Goal: Task Accomplishment & Management: Use online tool/utility

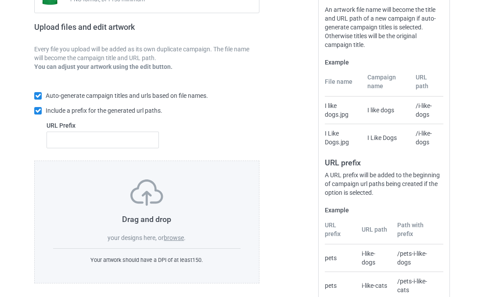
scroll to position [143, 0]
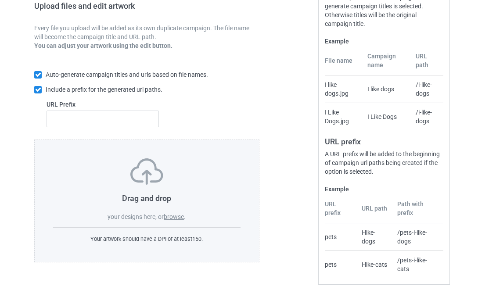
click at [183, 216] on label "browse" at bounding box center [174, 216] width 20 height 7
click at [0, 0] on input "browse" at bounding box center [0, 0] width 0 height 0
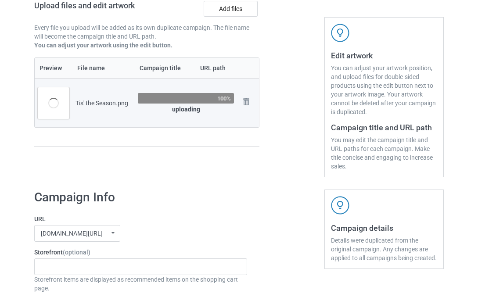
scroll to position [0, 0]
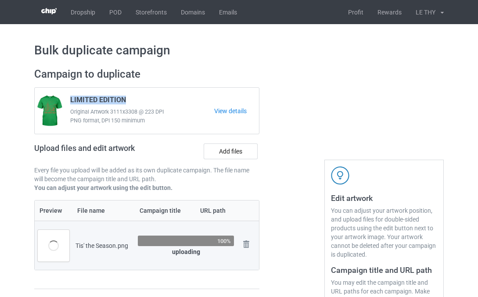
drag, startPoint x: 121, startPoint y: 101, endPoint x: 70, endPoint y: 97, distance: 51.9
click at [70, 97] on div "LIMITED EDITION Original Artwork 3111x3308 @ 223 DPI PNG format, DPI 150 minimum" at bounding box center [139, 111] width 150 height 37
copy span "LIMITED EDITION"
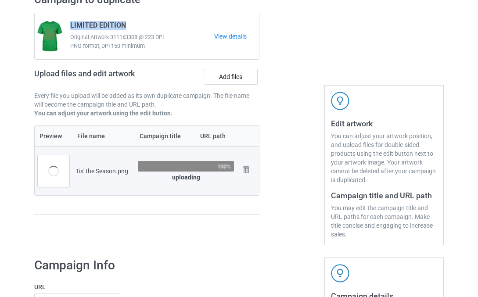
scroll to position [86, 0]
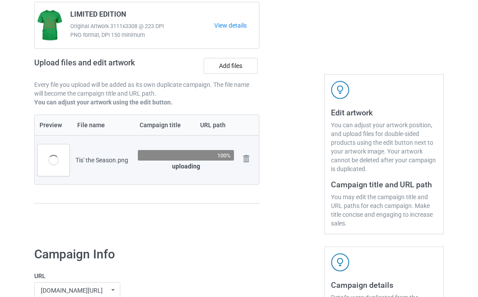
click at [132, 223] on div "Campaign to duplicate LIMITED EDITION Original Artwork 3111x3308 @ 223 DPI PNG …" at bounding box center [146, 108] width 237 height 264
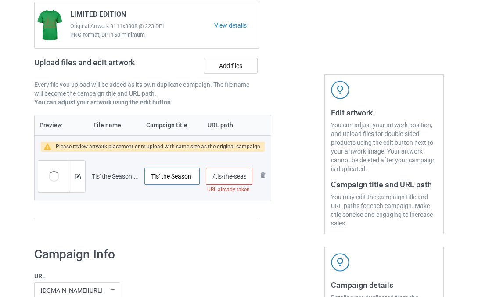
click at [172, 176] on input "Tis' the Season" at bounding box center [171, 176] width 55 height 17
paste input "LIMITED EDITION"
type input "LIMITED EDITION"
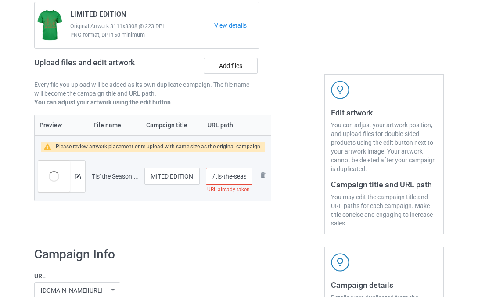
scroll to position [0, 0]
click at [235, 176] on input "/tis-the-season" at bounding box center [229, 176] width 46 height 17
drag, startPoint x: 243, startPoint y: 176, endPoint x: 250, endPoint y: 175, distance: 7.6
click at [252, 174] on td "/tis-the-season URL already taken" at bounding box center [229, 176] width 53 height 49
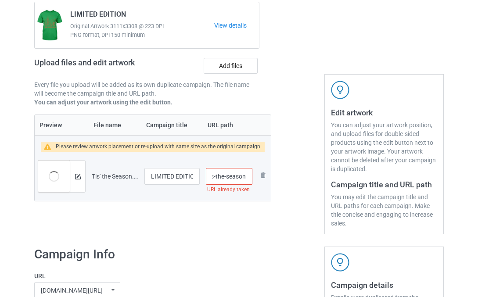
drag, startPoint x: 241, startPoint y: 176, endPoint x: 250, endPoint y: 176, distance: 8.8
click at [250, 176] on td "/tis-the-season URL already taken" at bounding box center [229, 176] width 53 height 49
type input "/tis-the-sea"
click at [257, 232] on div "Campaign to duplicate LIMITED EDITION Original Artwork 3111x3308 @ 223 DPI PNG …" at bounding box center [146, 108] width 237 height 264
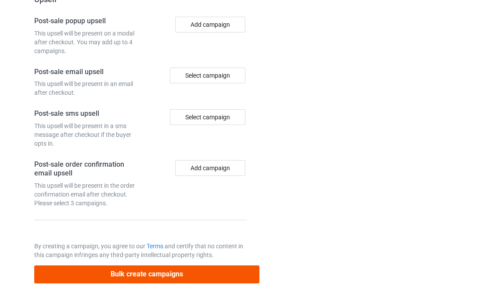
scroll to position [890, 0]
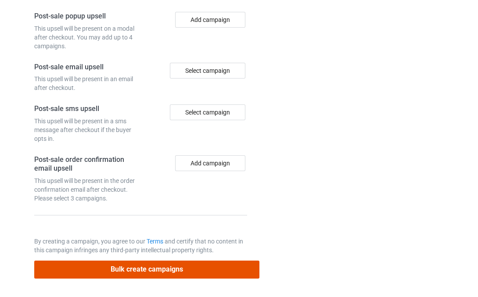
click at [168, 274] on button "Bulk create campaigns" at bounding box center [146, 269] width 225 height 18
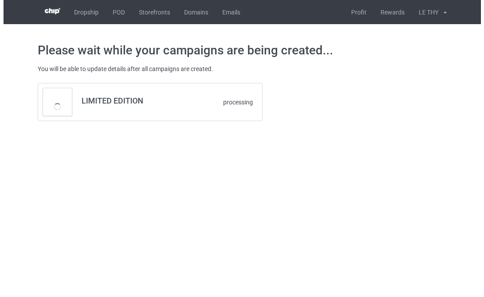
scroll to position [0, 0]
